Goal: Transaction & Acquisition: Purchase product/service

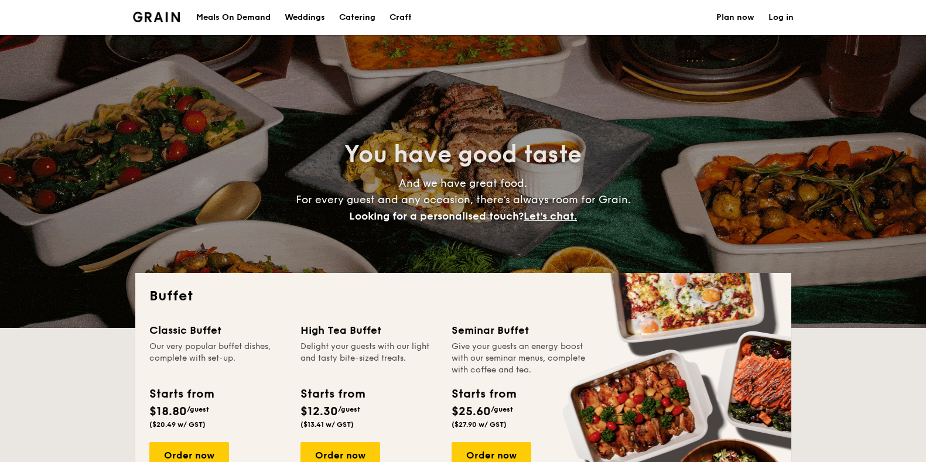
select select
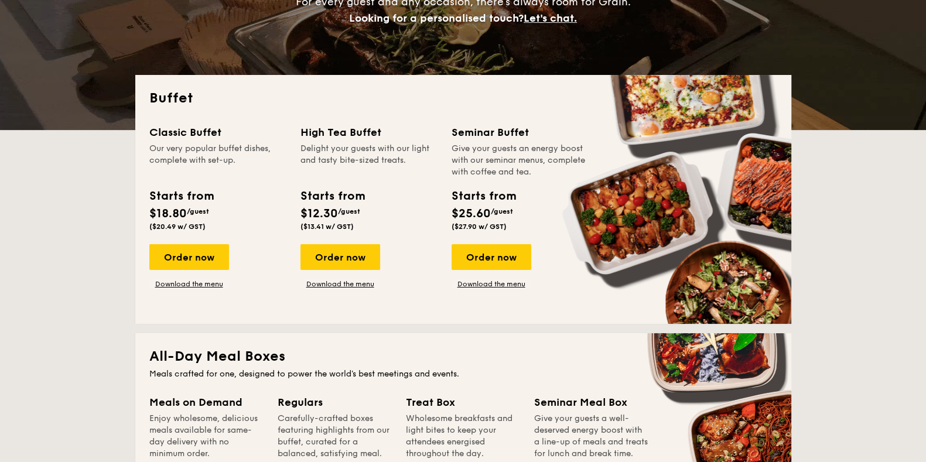
scroll to position [220, 0]
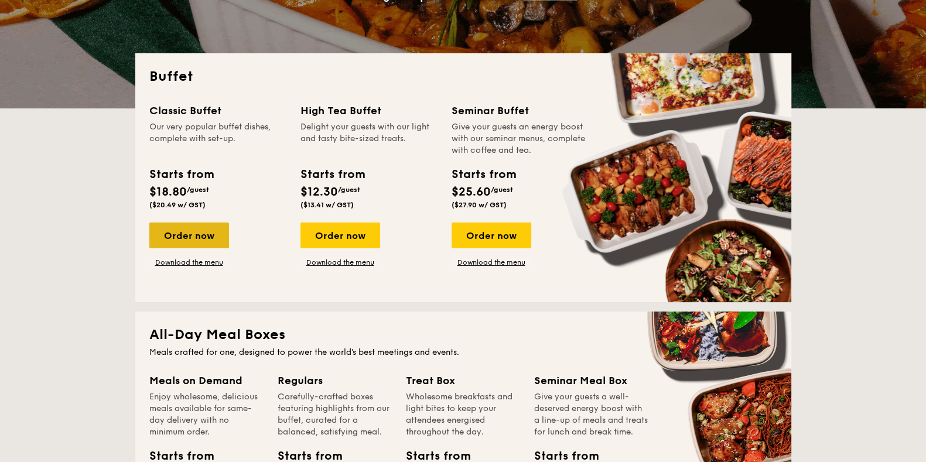
click at [196, 233] on div "Order now" at bounding box center [189, 236] width 80 height 26
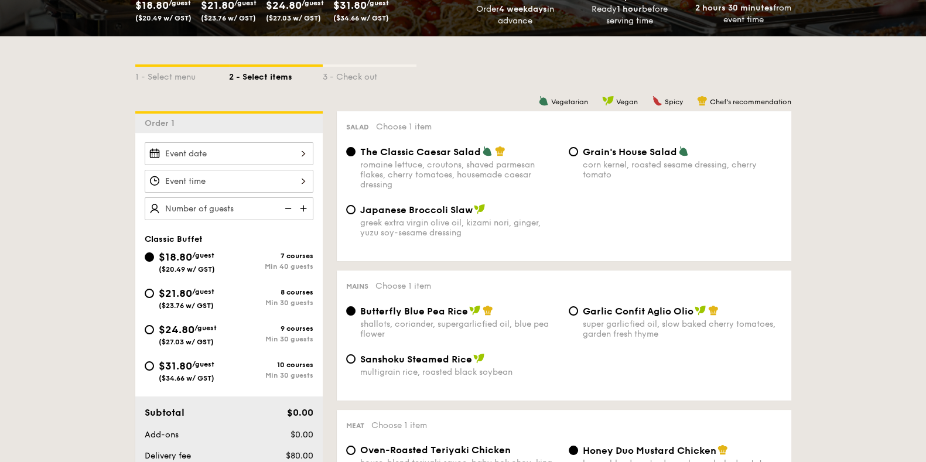
scroll to position [220, 0]
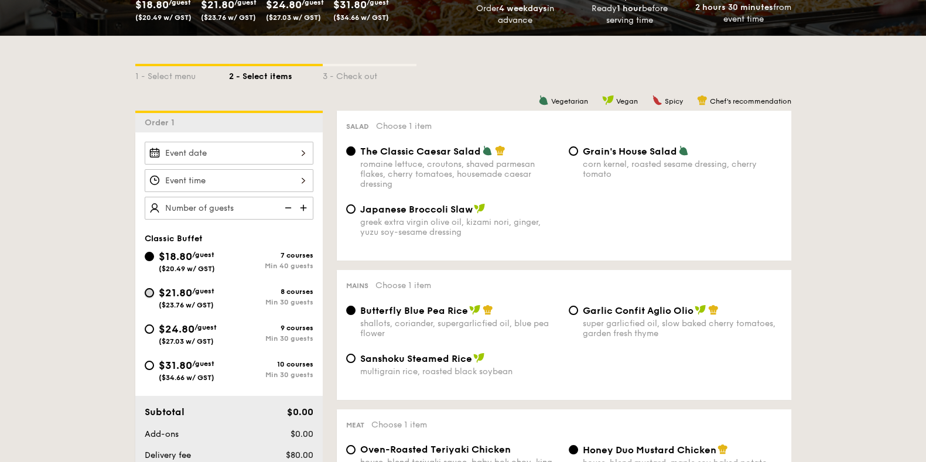
click at [151, 291] on input "$21.80 /guest ($23.76 w/ GST) 8 courses Min 30 guests" at bounding box center [149, 292] width 9 height 9
radio input "true"
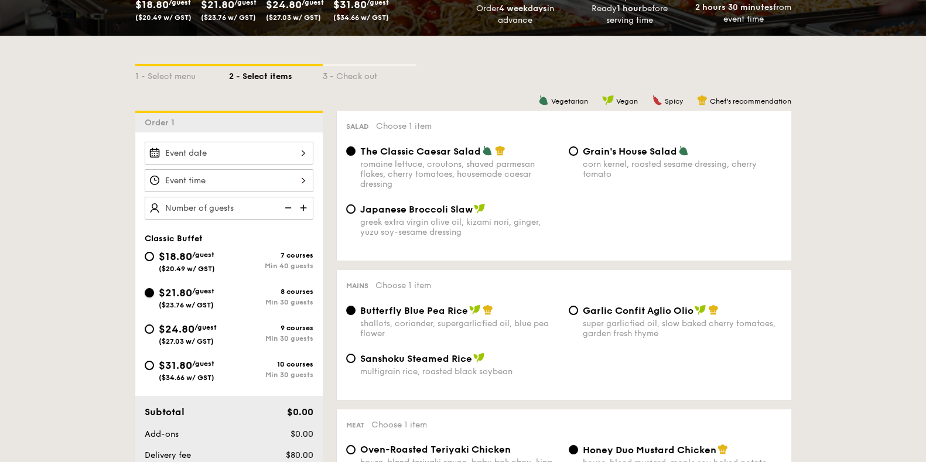
radio input "true"
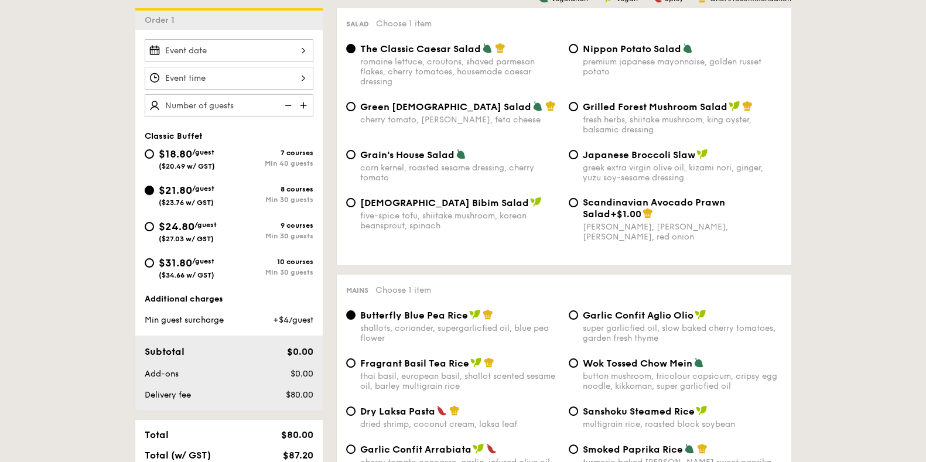
scroll to position [292, 0]
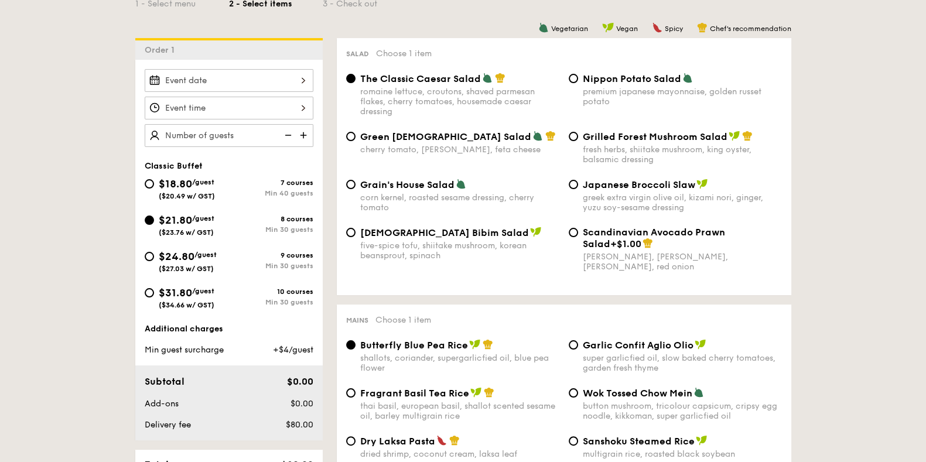
click at [287, 131] on img at bounding box center [287, 135] width 18 height 22
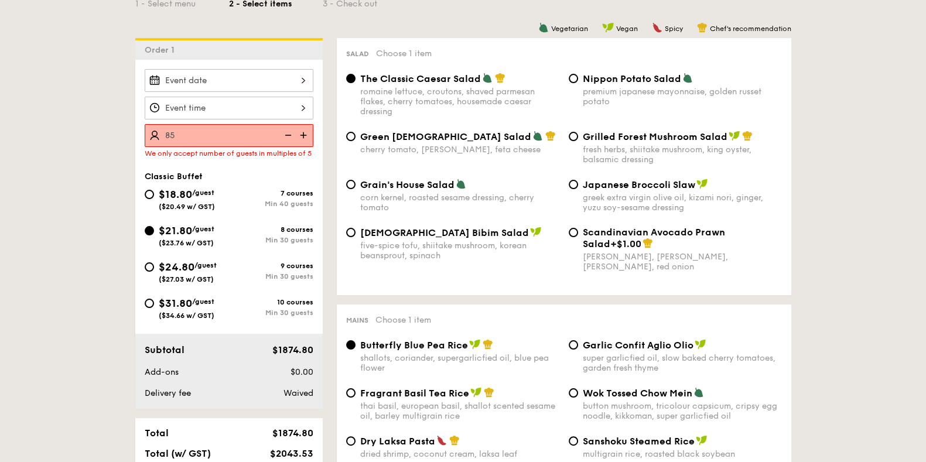
type input "85 guests"
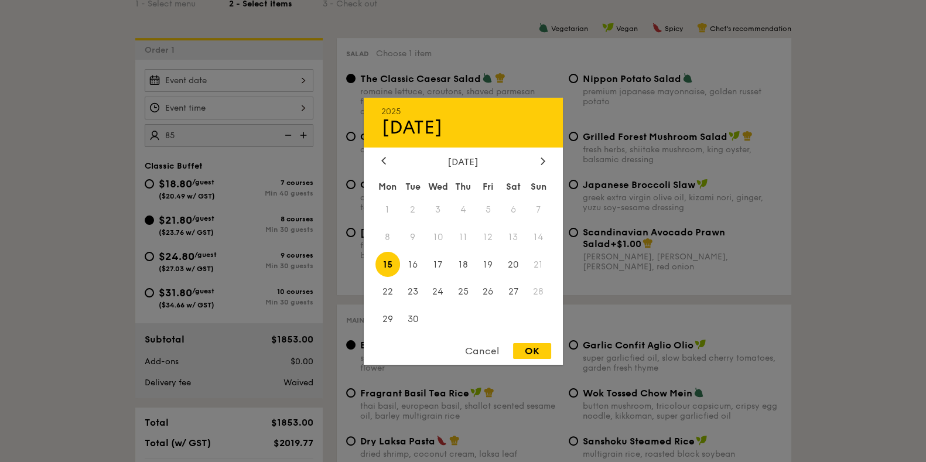
click at [254, 77] on div "2025 Sep [DATE] Tue Wed Thu Fri Sat Sun 1 2 3 4 5 6 7 8 9 10 11 12 13 14 15 16 …" at bounding box center [229, 80] width 169 height 23
click at [542, 160] on icon at bounding box center [543, 161] width 5 height 8
click at [87, 225] on div at bounding box center [463, 231] width 926 height 462
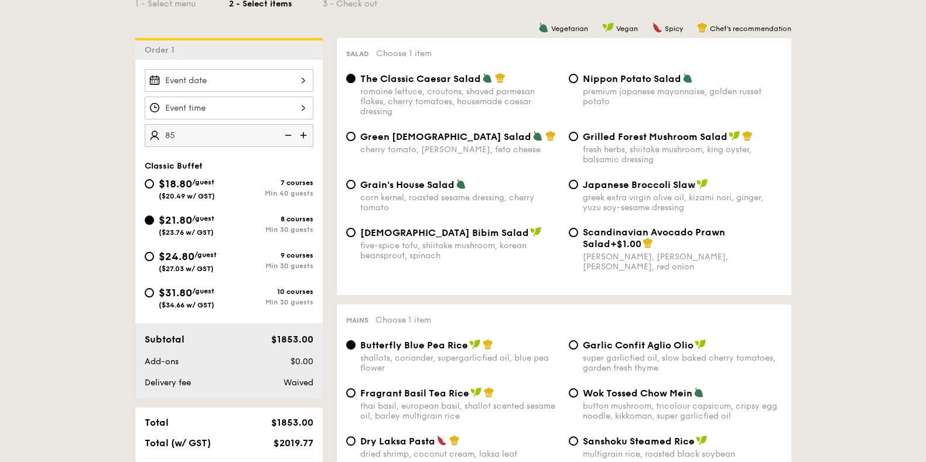
click at [286, 74] on div at bounding box center [229, 80] width 169 height 23
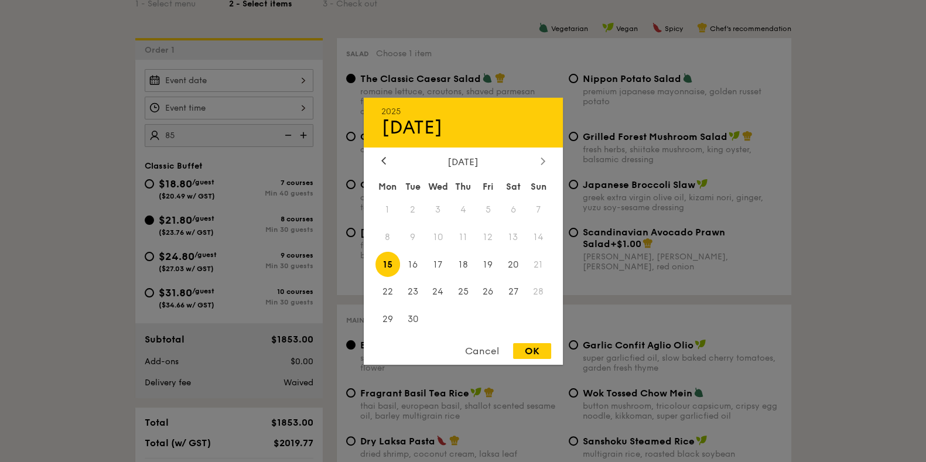
click at [542, 159] on icon at bounding box center [543, 161] width 4 height 7
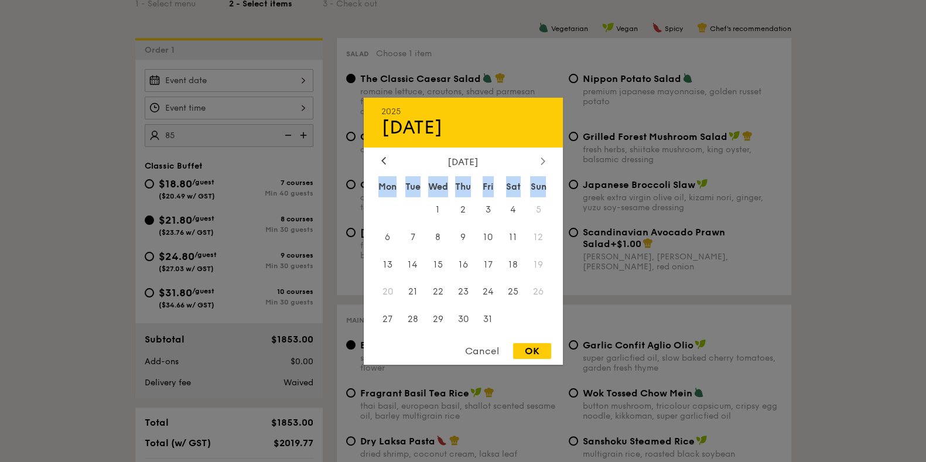
click at [542, 159] on icon at bounding box center [543, 161] width 4 height 7
click at [536, 131] on div "[DATE]" at bounding box center [463, 127] width 164 height 22
click at [487, 271] on span "14" at bounding box center [488, 264] width 25 height 25
click at [531, 354] on div "OK" at bounding box center [532, 351] width 38 height 16
type input "[DATE]"
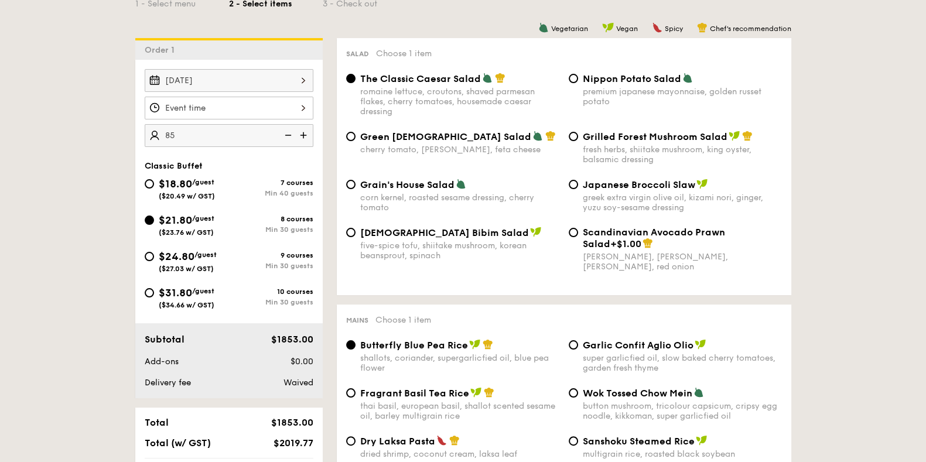
click at [298, 107] on div at bounding box center [229, 108] width 169 height 23
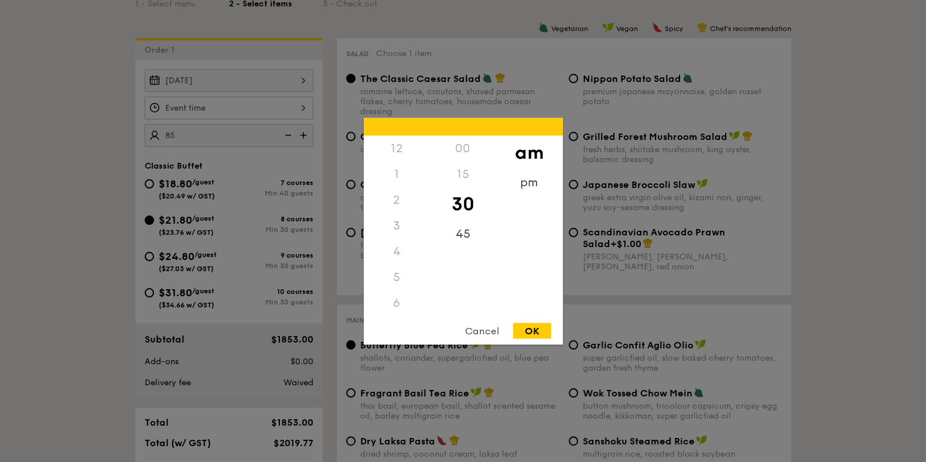
scroll to position [129, 0]
drag, startPoint x: 398, startPoint y: 266, endPoint x: 392, endPoint y: 233, distance: 33.3
click at [392, 233] on div "12 1 2 3 4 5 6 7 8 9 10 11" at bounding box center [397, 224] width 66 height 179
click at [398, 313] on div "11" at bounding box center [397, 315] width 66 height 34
click at [465, 240] on div "45" at bounding box center [463, 238] width 66 height 34
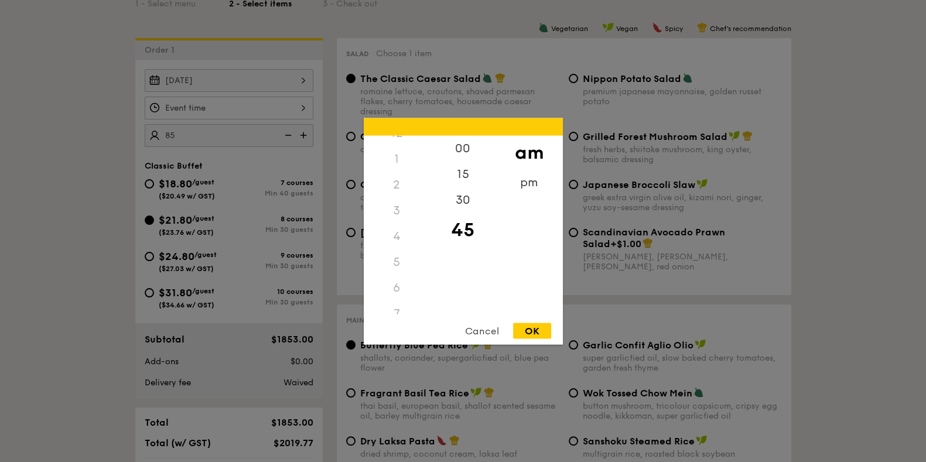
scroll to position [0, 0]
click at [397, 155] on div "12" at bounding box center [397, 148] width 66 height 26
click at [402, 145] on div "12" at bounding box center [397, 148] width 66 height 26
click at [458, 148] on div "00" at bounding box center [463, 152] width 66 height 34
click at [387, 151] on div "12" at bounding box center [397, 148] width 66 height 26
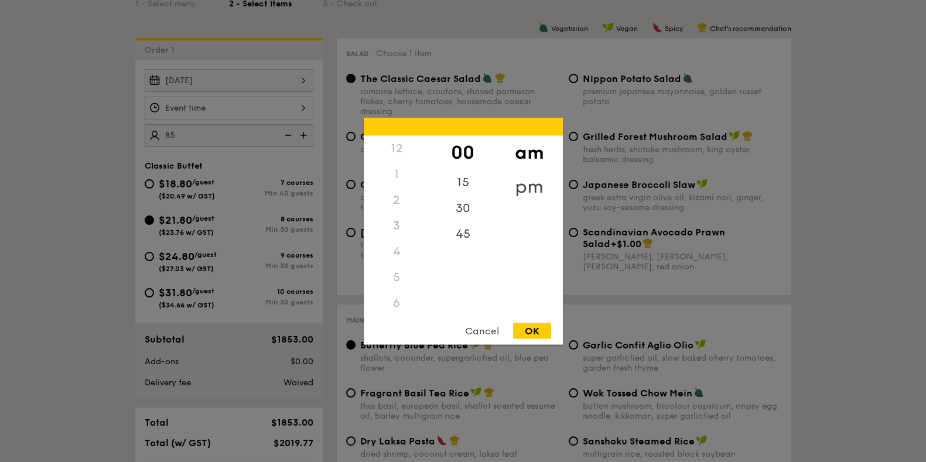
click at [521, 180] on div "pm" at bounding box center [529, 186] width 66 height 34
click at [400, 153] on div "12" at bounding box center [397, 152] width 66 height 34
click at [527, 329] on div "OK" at bounding box center [532, 331] width 38 height 16
type input "12:00PM"
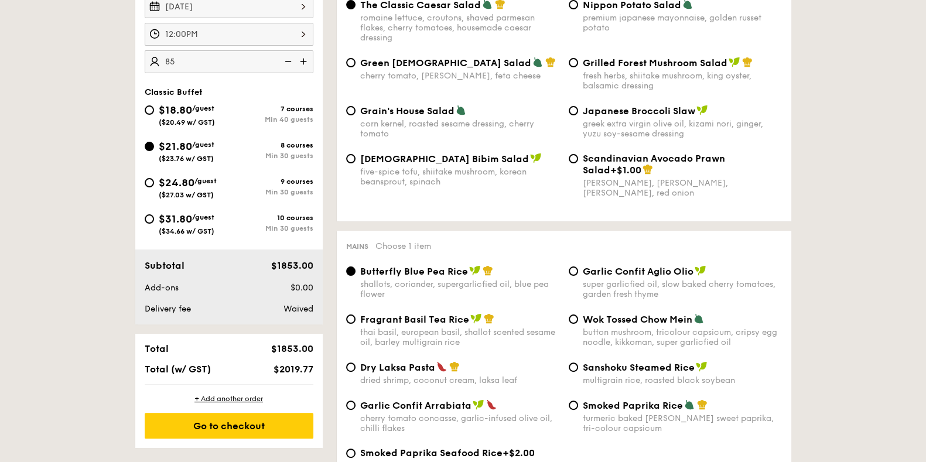
scroll to position [439, 0]
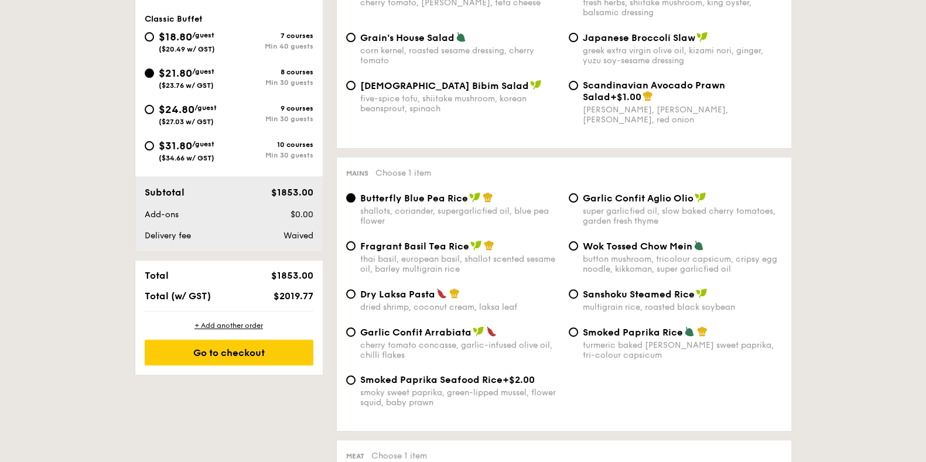
drag, startPoint x: 275, startPoint y: 293, endPoint x: 311, endPoint y: 294, distance: 35.7
click at [311, 294] on div "$2019.77" at bounding box center [282, 296] width 71 height 11
click at [305, 312] on div "+ Add another order Go to checkout" at bounding box center [228, 343] width 187 height 63
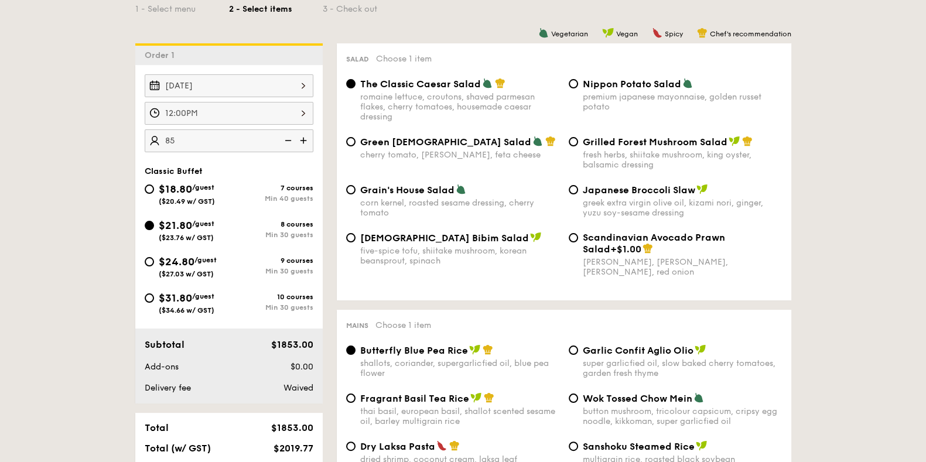
scroll to position [292, 0]
